Goal: Information Seeking & Learning: Learn about a topic

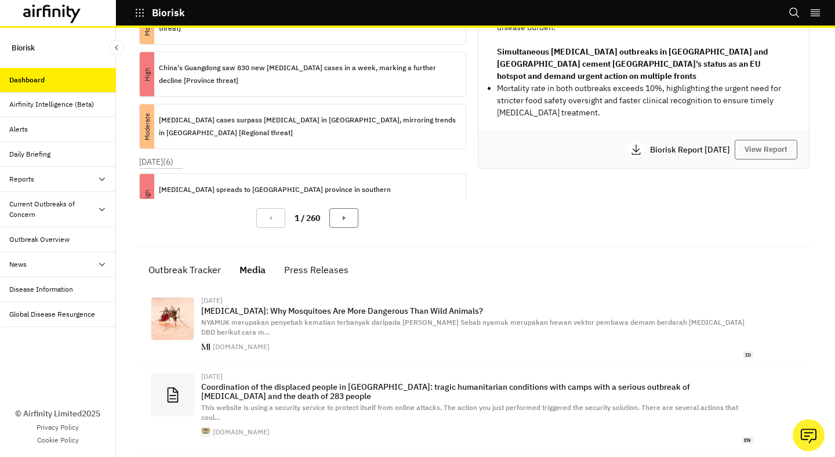
scroll to position [146, 0]
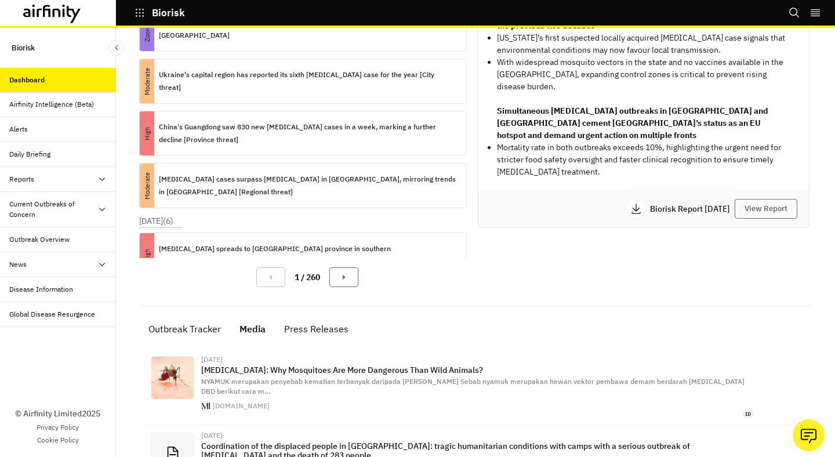
click at [160, 16] on p "Biorisk" at bounding box center [168, 13] width 33 height 10
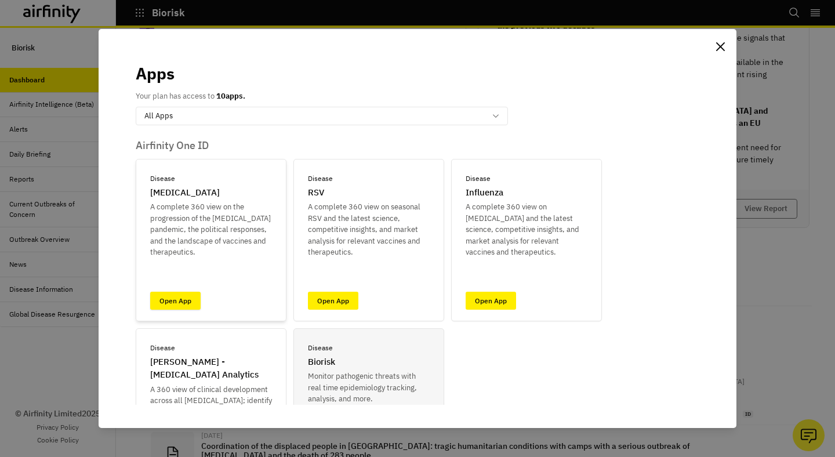
click at [190, 303] on link "Open App" at bounding box center [175, 301] width 50 height 18
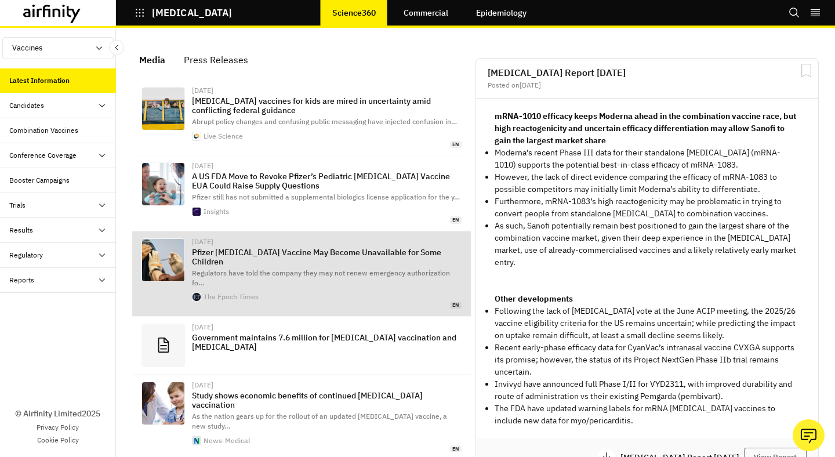
scroll to position [766, 348]
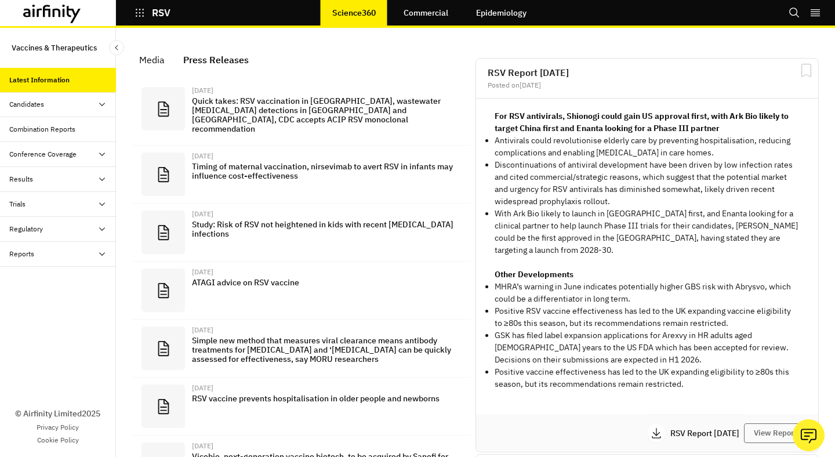
scroll to position [809, 348]
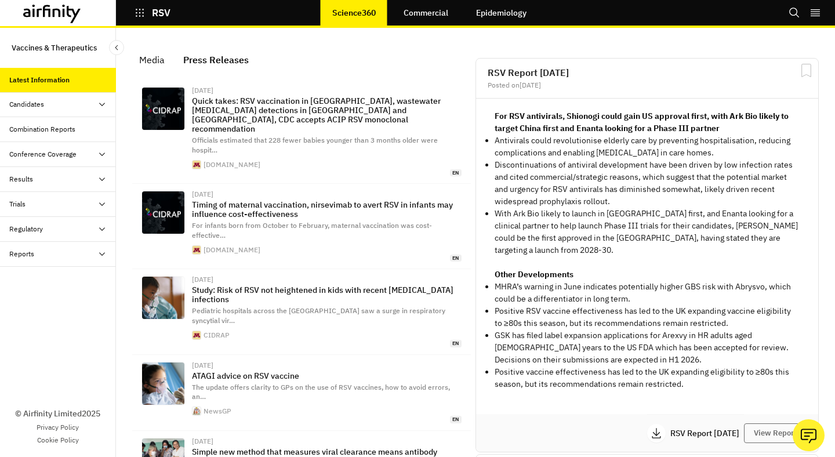
click at [143, 13] on icon "button" at bounding box center [140, 13] width 8 height 8
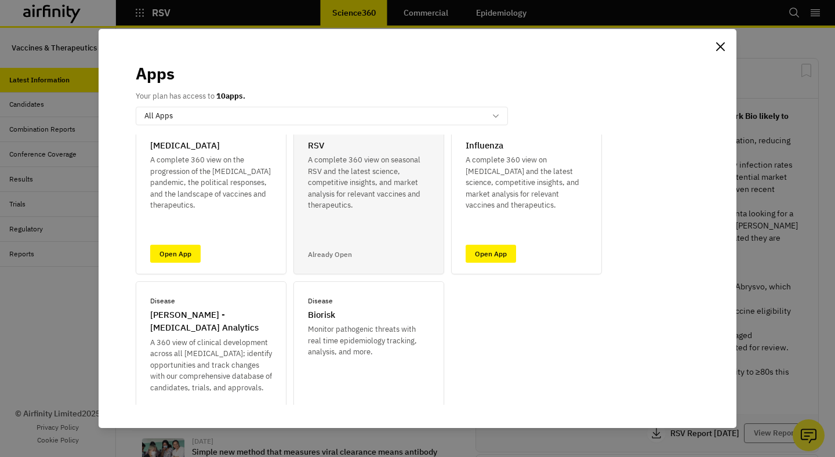
scroll to position [85, 0]
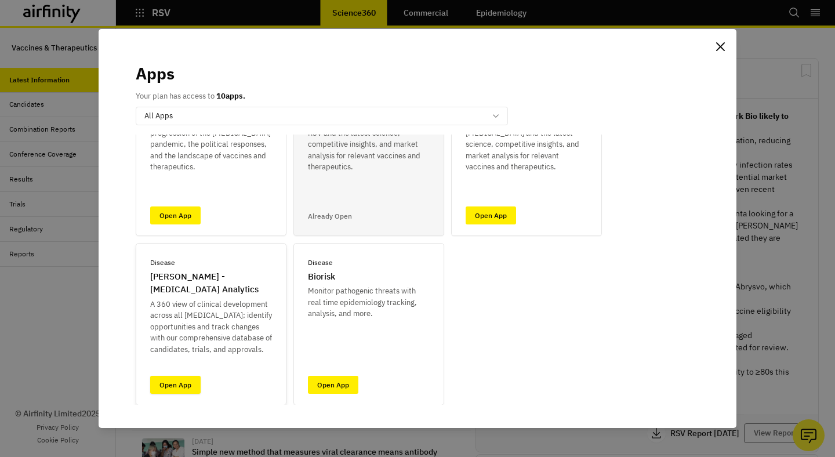
click at [173, 385] on link "Open App" at bounding box center [175, 385] width 50 height 18
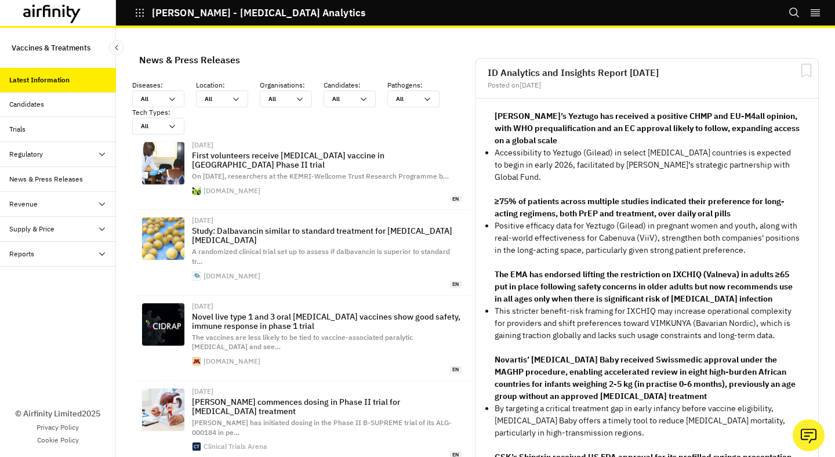
scroll to position [847, 348]
click at [46, 184] on div "News & Press Releases" at bounding box center [46, 179] width 74 height 10
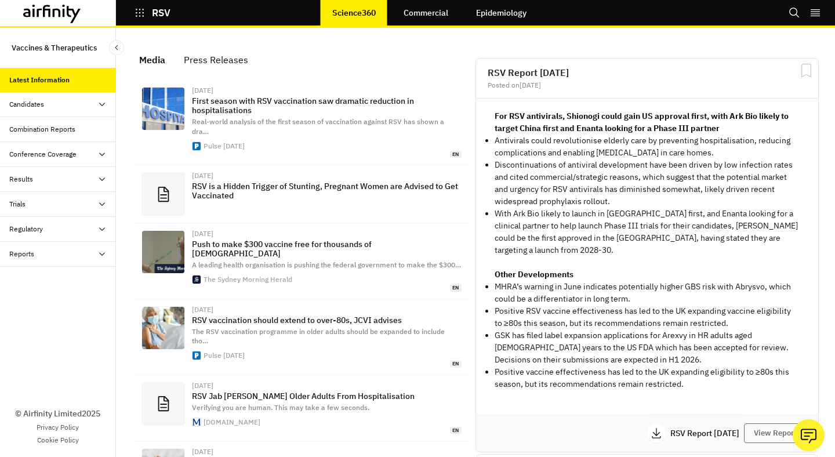
scroll to position [775, 348]
click at [148, 8] on button "RSV" at bounding box center [152, 13] width 36 height 20
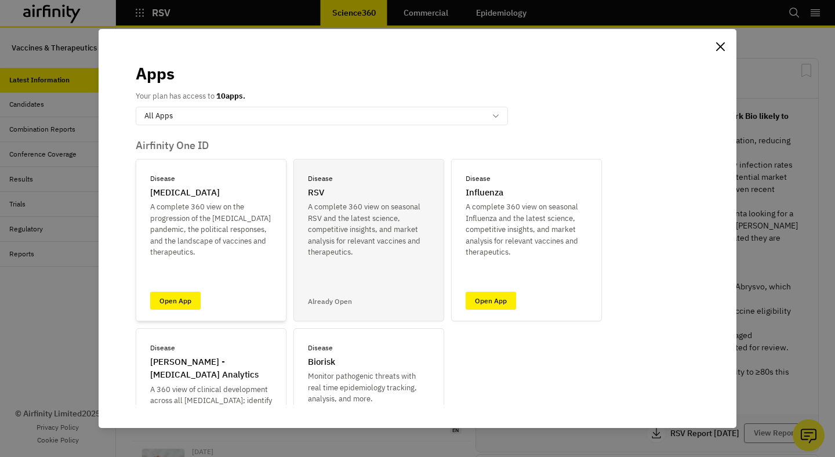
scroll to position [491, 0]
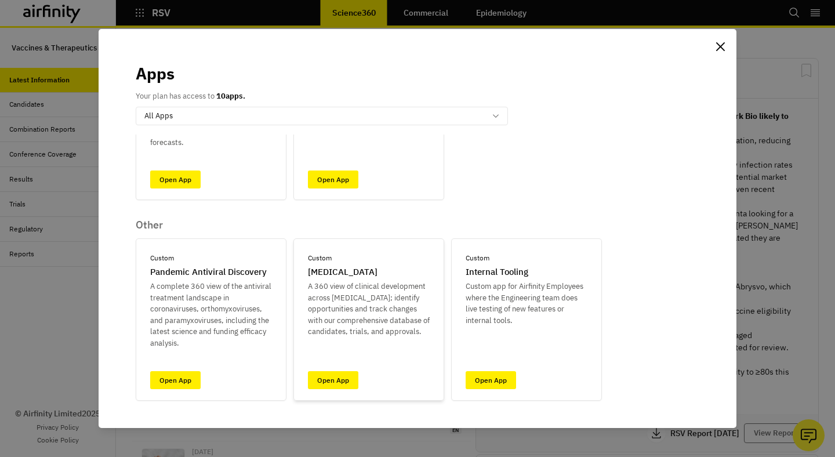
click at [326, 390] on div "Custom Botulism A 360 view of clinical development across Botulism; identify op…" at bounding box center [368, 319] width 151 height 162
click at [336, 381] on link "Open App" at bounding box center [333, 380] width 50 height 18
